Goal: Task Accomplishment & Management: Manage account settings

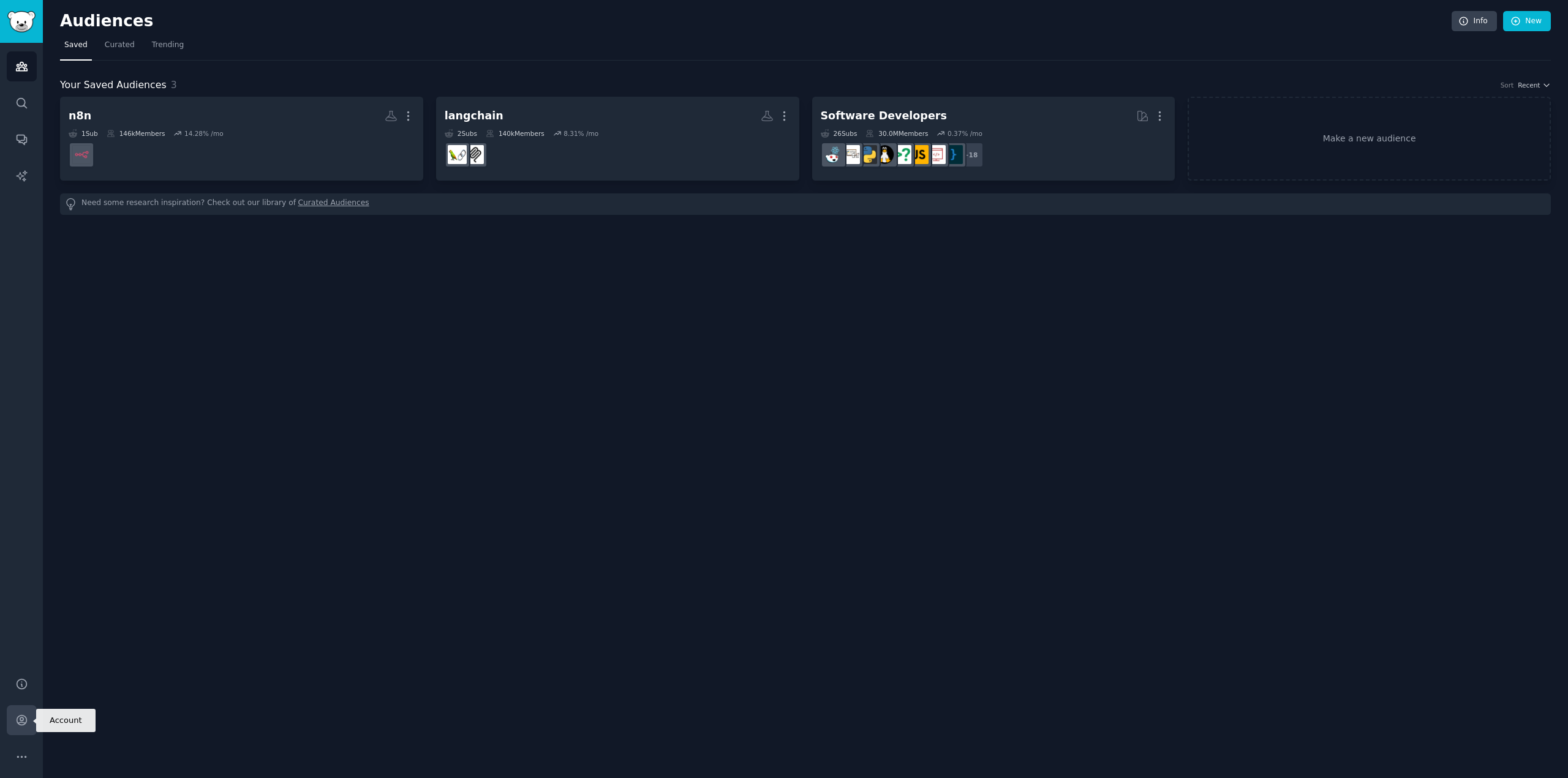
click at [17, 720] on icon "Sidebar" at bounding box center [21, 720] width 10 height 10
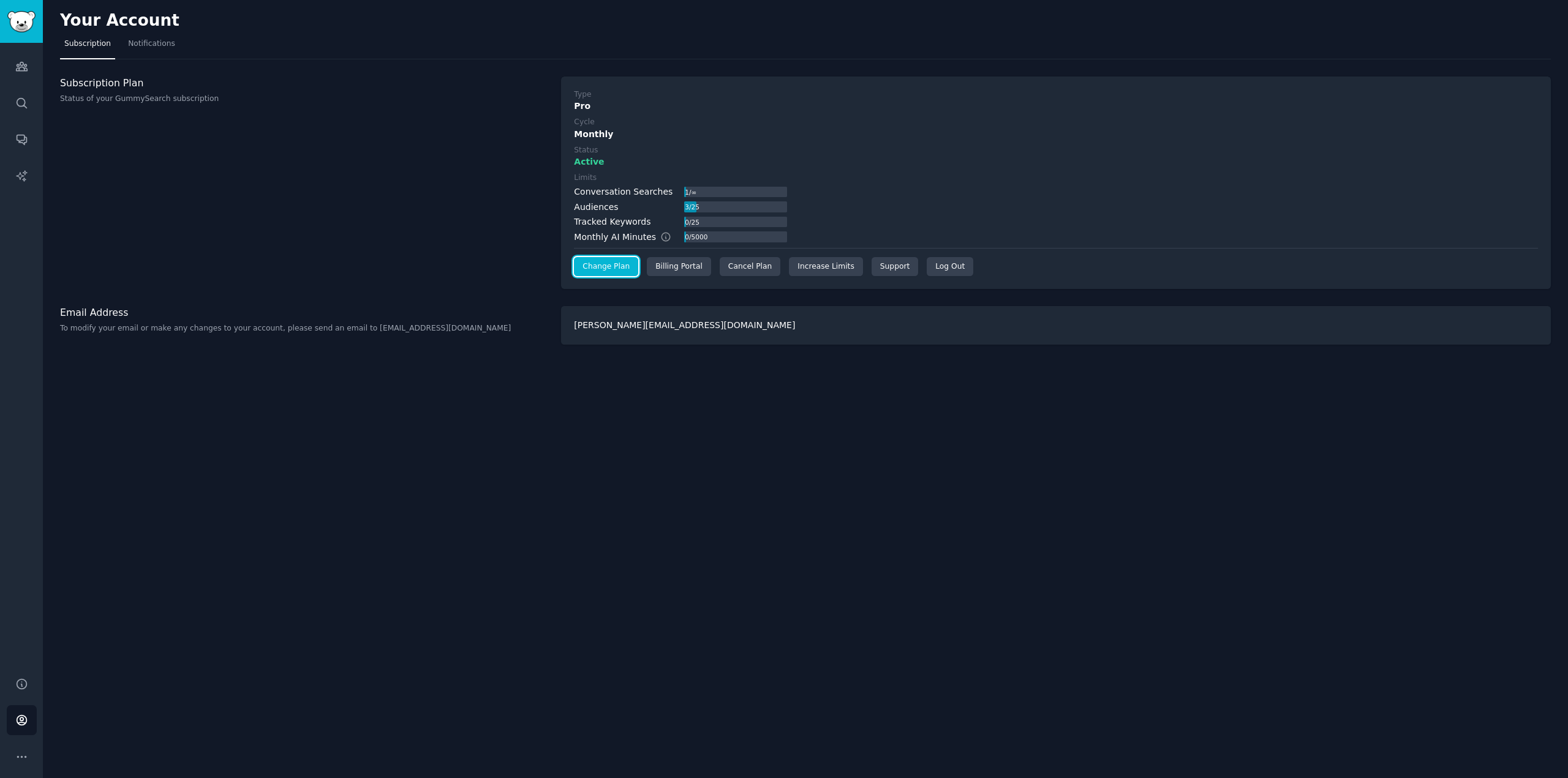
click at [606, 266] on link "Change Plan" at bounding box center [606, 267] width 64 height 19
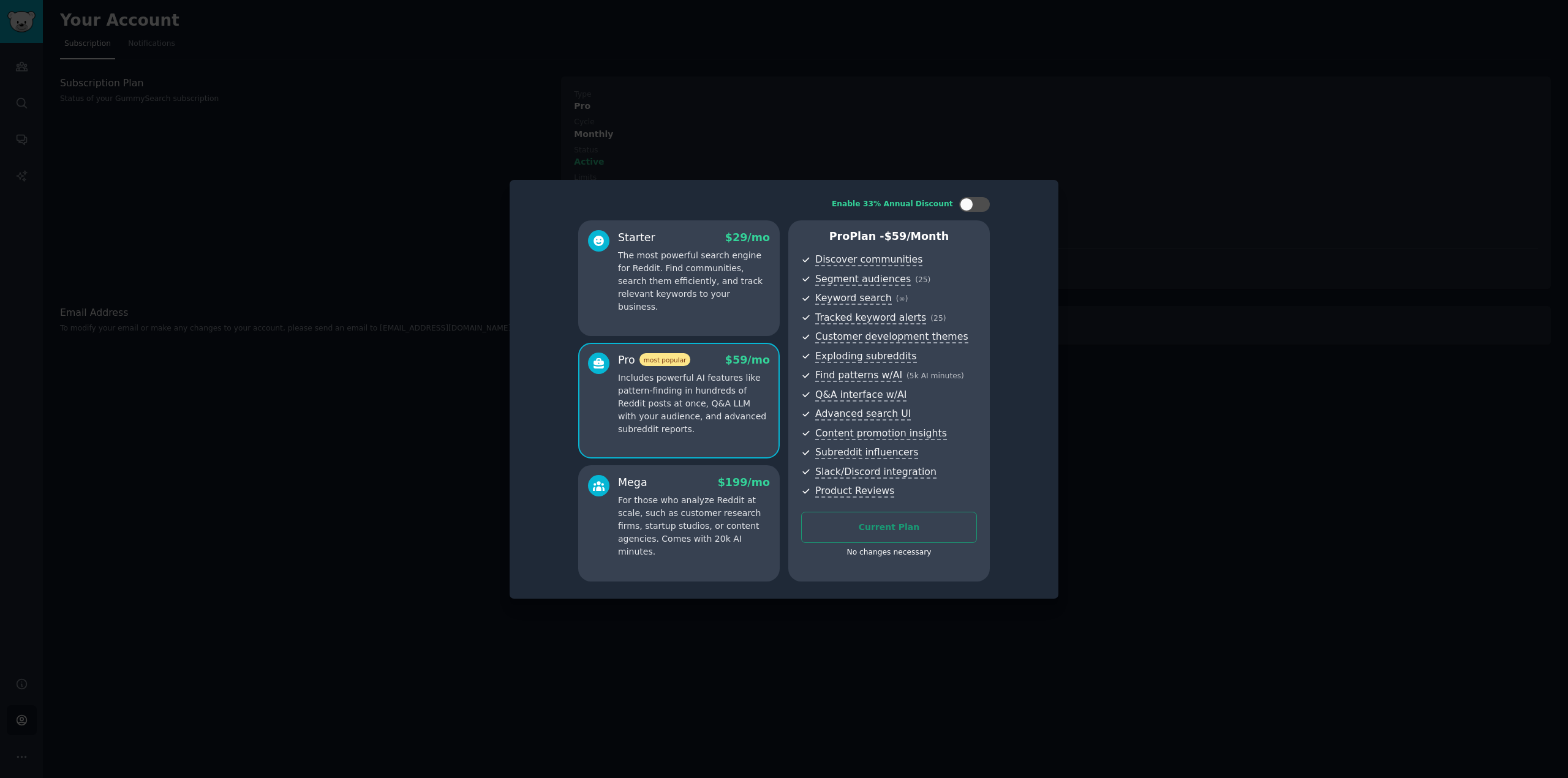
click at [736, 156] on div at bounding box center [784, 389] width 1568 height 778
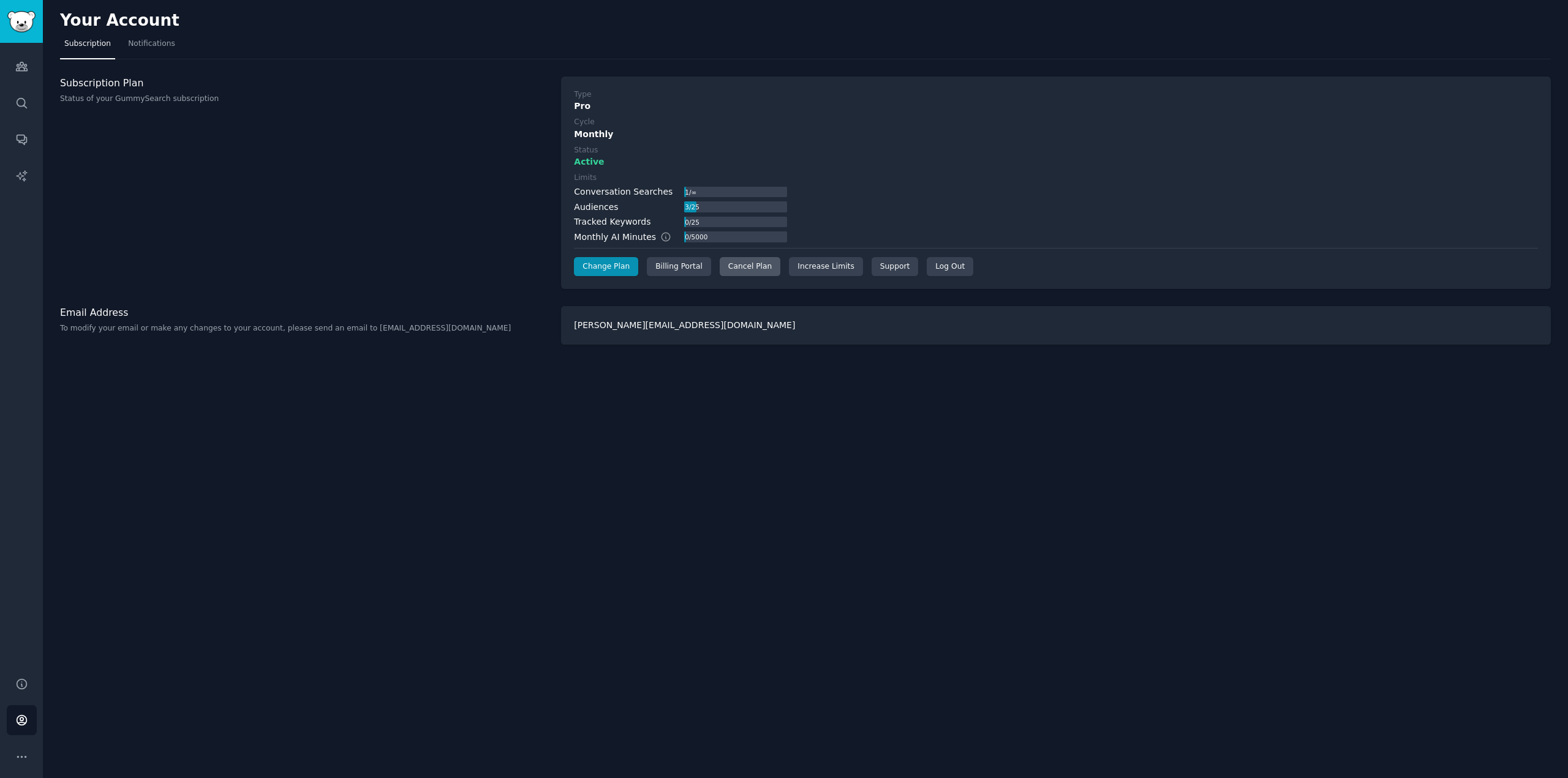
click at [729, 272] on div "Cancel Plan" at bounding box center [750, 267] width 61 height 19
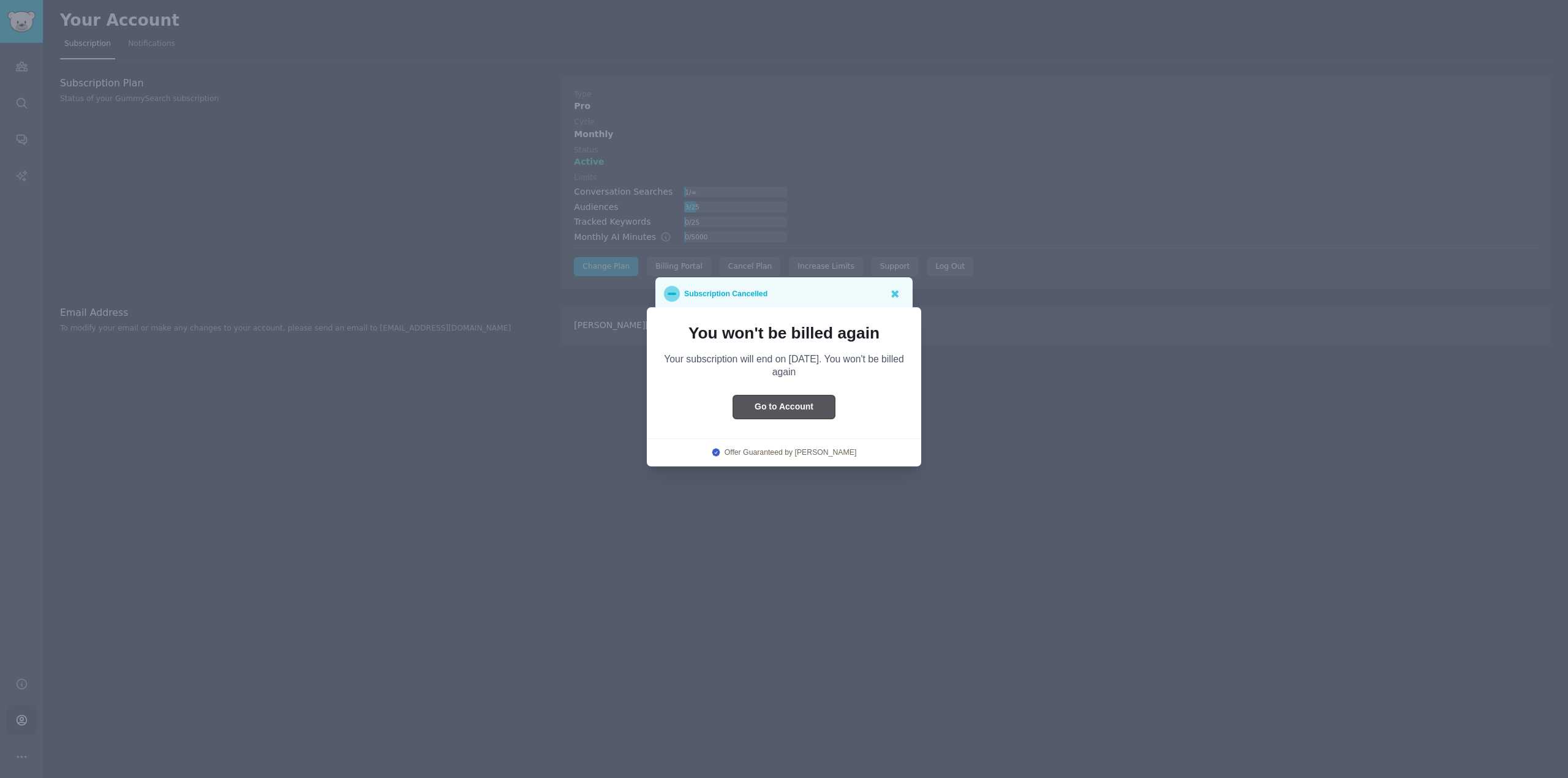
click at [756, 407] on button "Go to Account" at bounding box center [784, 407] width 102 height 24
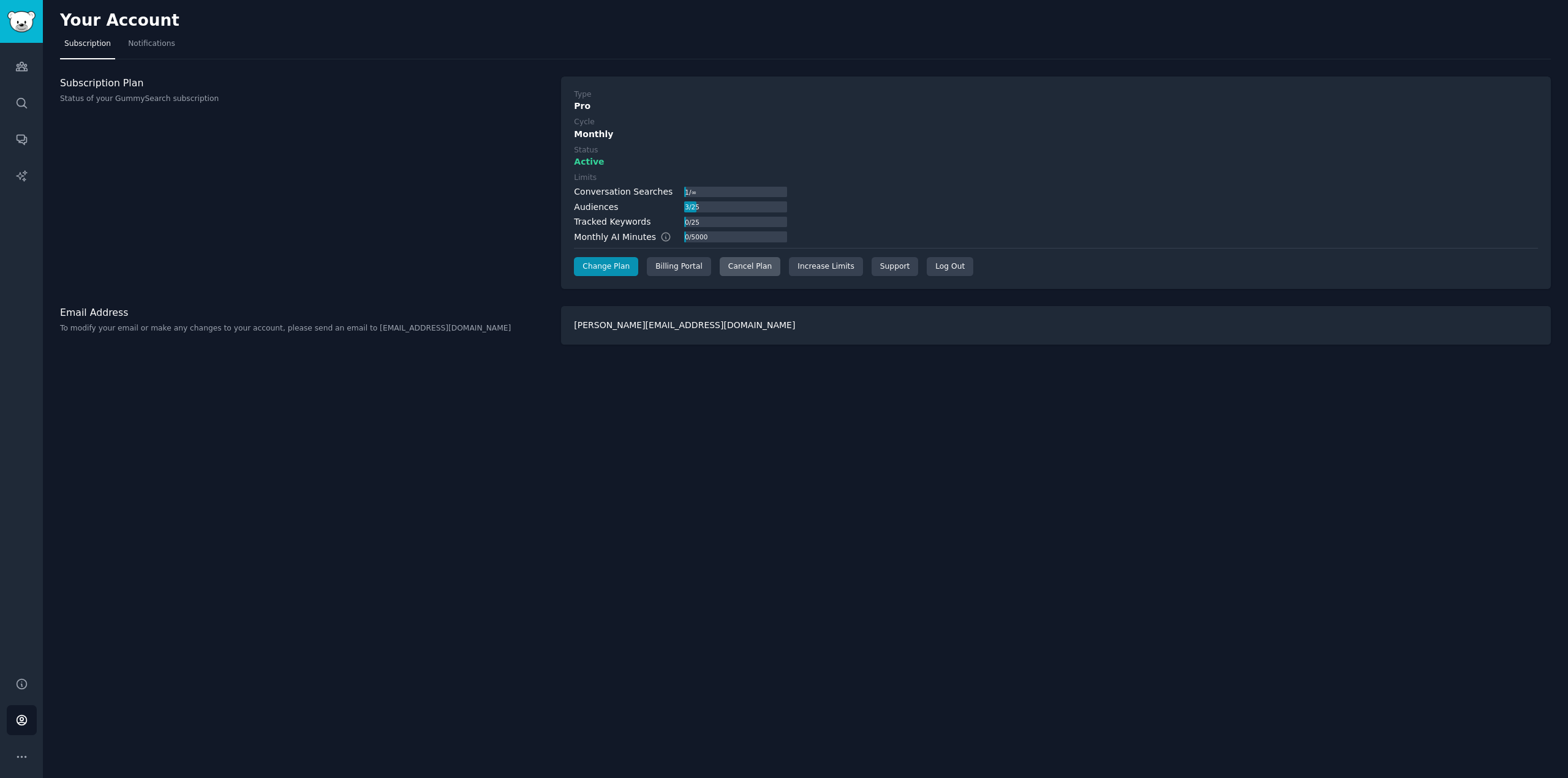
click at [742, 268] on div "Cancel Plan" at bounding box center [750, 267] width 61 height 19
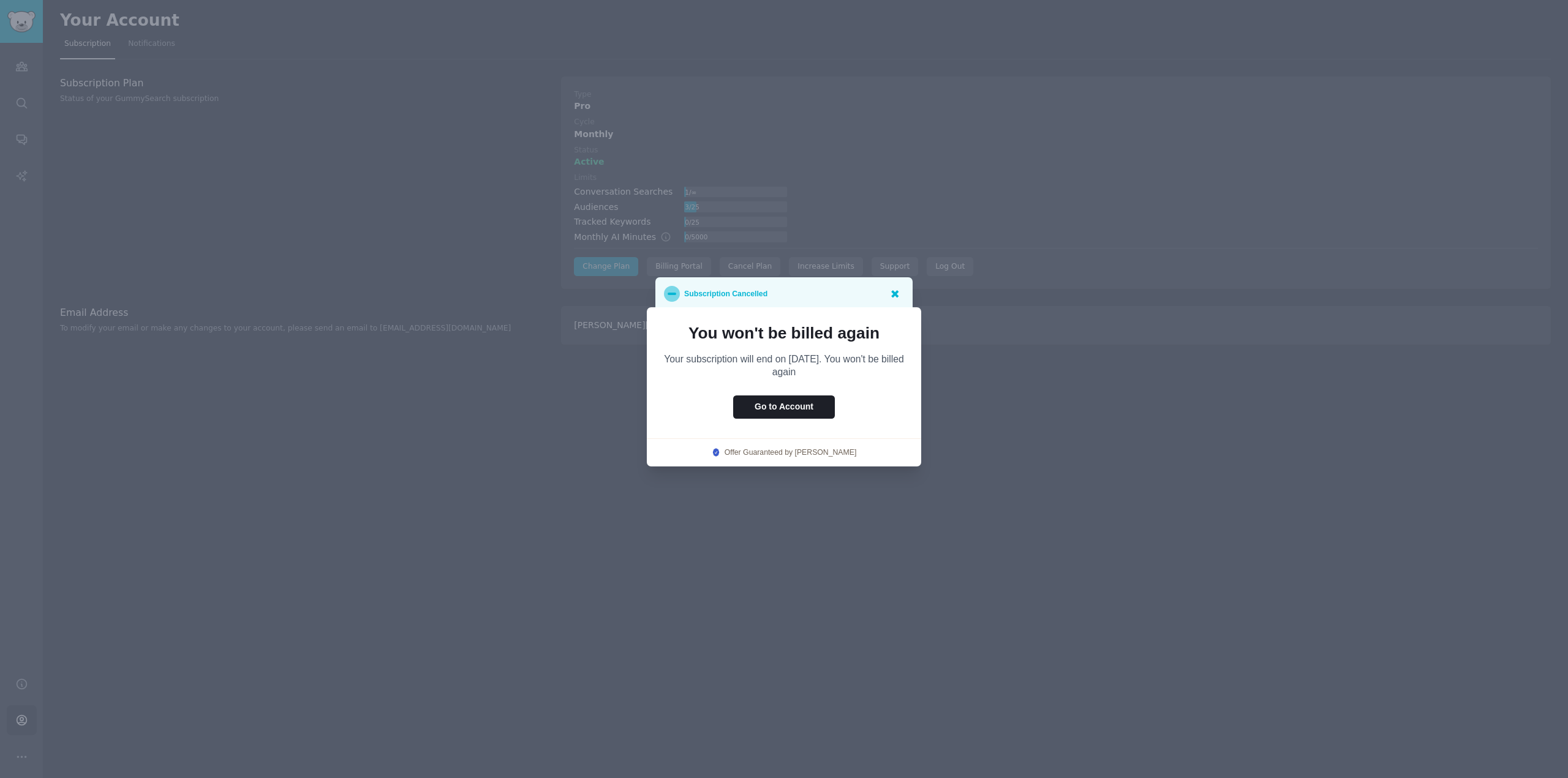
click at [898, 292] on icon at bounding box center [894, 294] width 7 height 7
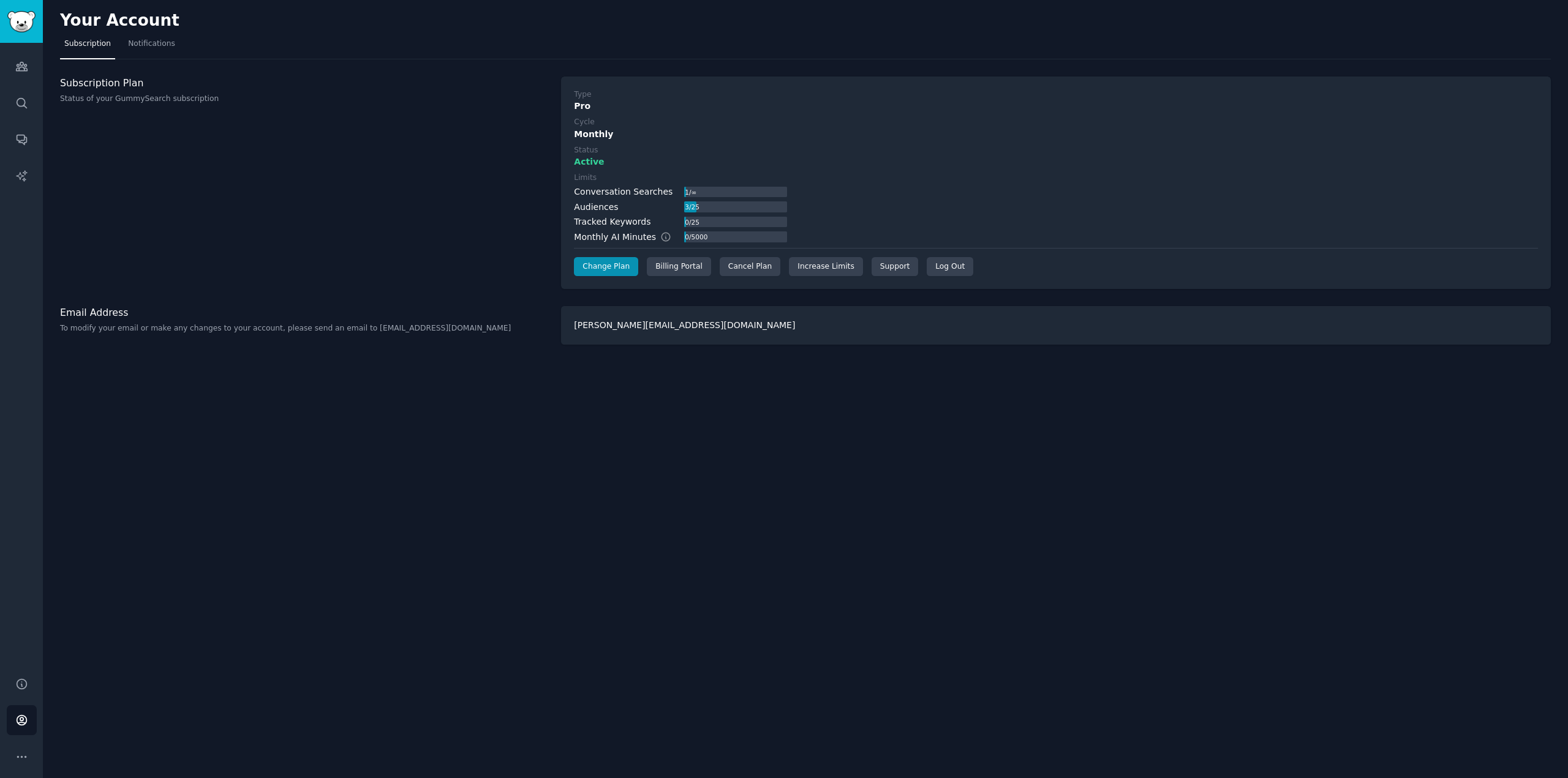
click at [676, 607] on div "Your Account Subscription Notifications Subscription Plan Status of your GummyS…" at bounding box center [805, 389] width 1525 height 778
